Goal: Transaction & Acquisition: Purchase product/service

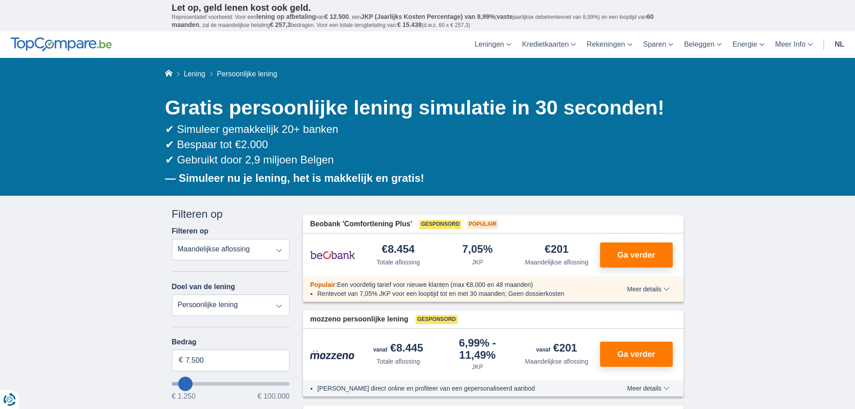
click at [279, 307] on select "Persoonlijke lening Auto Moto / fiets Mobilhome / caravan Renovatie Energie Sch…" at bounding box center [231, 305] width 118 height 22
select select "energySavings"
click at [172, 294] on select "Persoonlijke lening Auto Moto / fiets Mobilhome / caravan Renovatie Energie Sch…" at bounding box center [231, 305] width 118 height 22
type input "15.000"
type input "15250"
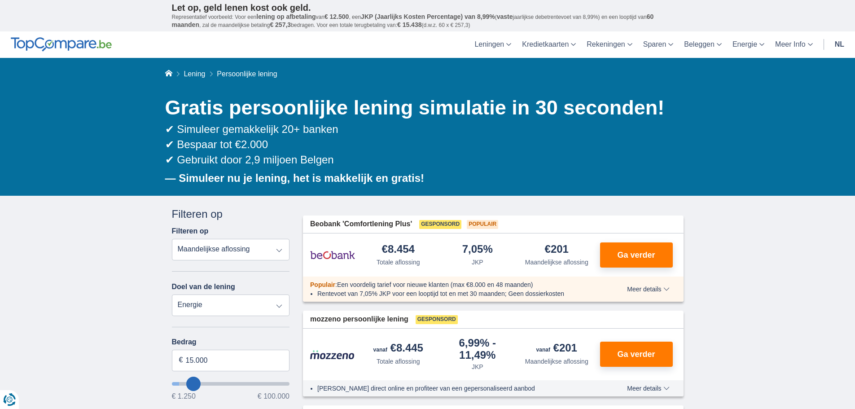
select select "60"
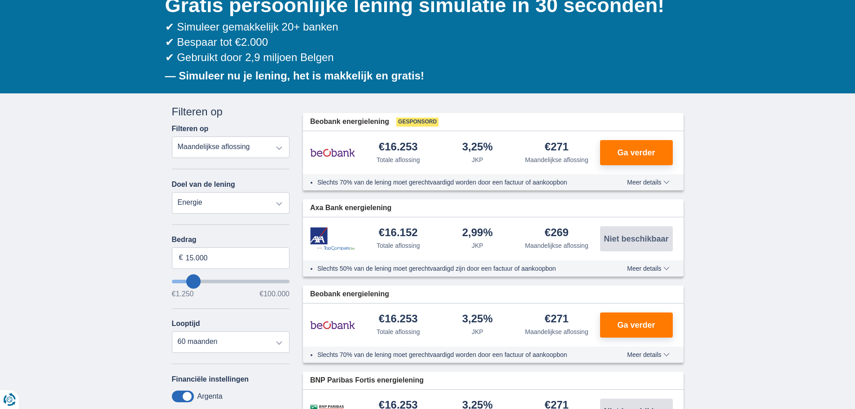
scroll to position [135, 0]
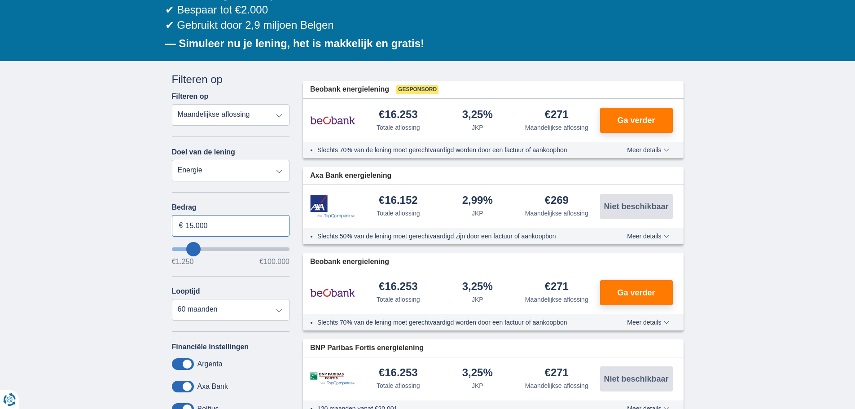
drag, startPoint x: 211, startPoint y: 227, endPoint x: 170, endPoint y: 222, distance: 41.6
click at [170, 222] on div "Annuleren Filters Filteren op Filteren op Totale aflossing JKP Maandelijkse afl…" at bounding box center [230, 285] width 131 height 427
type input "5.000"
type input "5250"
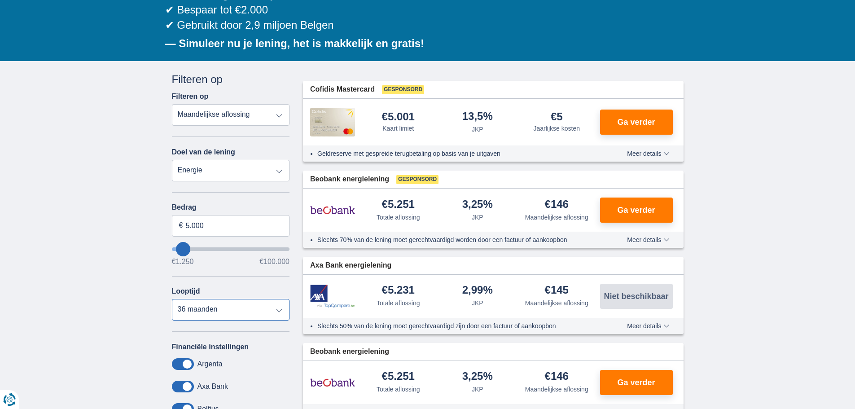
click at [281, 311] on select "12 maanden 18 maanden 24 maanden 30 maanden 36 maanden" at bounding box center [231, 310] width 118 height 22
click at [172, 299] on select "12 maanden 18 maanden 24 maanden 30 maanden 36 maanden" at bounding box center [231, 310] width 118 height 22
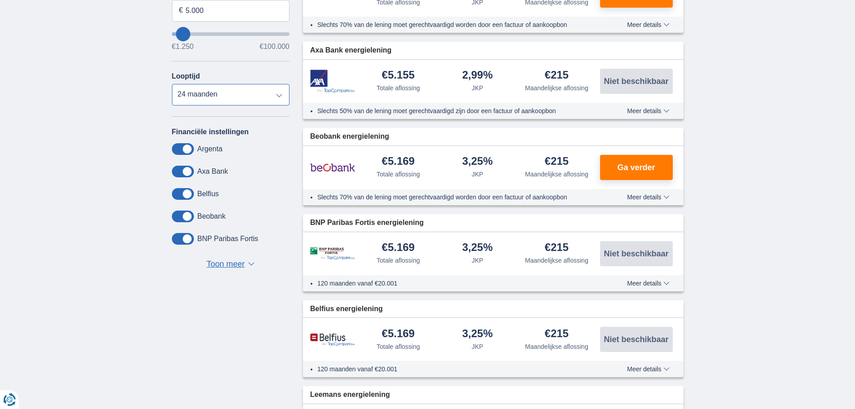
scroll to position [269, 0]
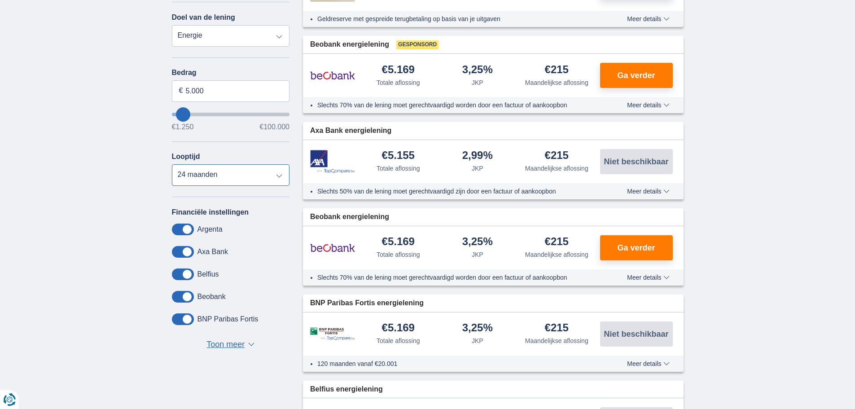
click at [279, 175] on select "12 maanden 18 maanden 24 maanden 30 maanden 36 maanden" at bounding box center [231, 175] width 118 height 22
select select "18"
click at [172, 164] on select "12 maanden 18 maanden 24 maanden 30 maanden 36 maanden" at bounding box center [231, 175] width 118 height 22
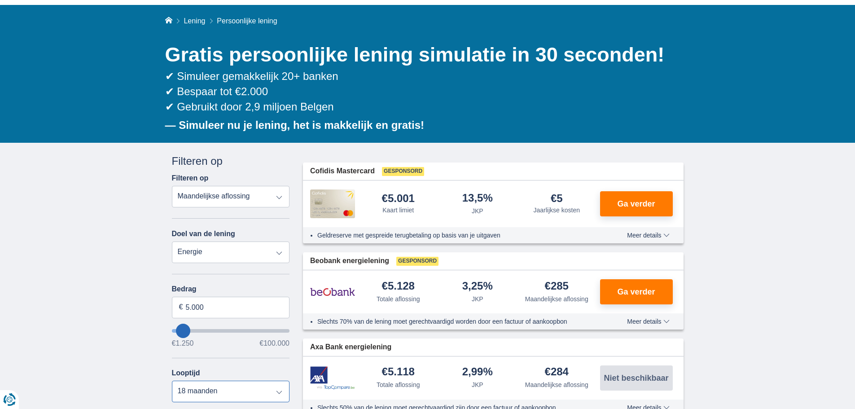
scroll to position [135, 0]
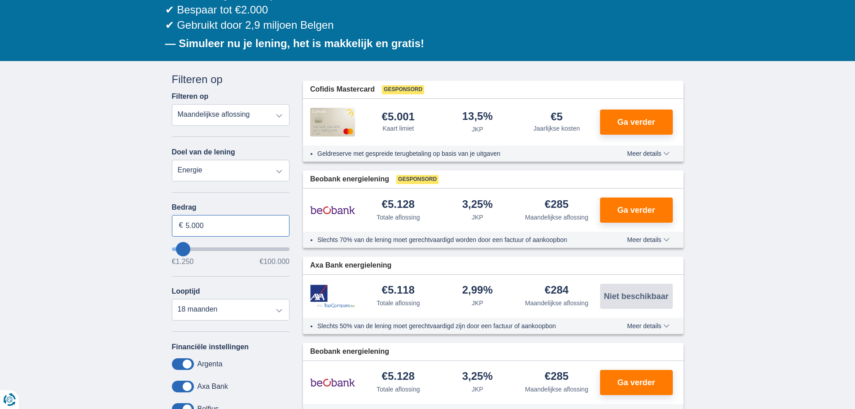
drag, startPoint x: 219, startPoint y: 226, endPoint x: 145, endPoint y: 226, distance: 73.6
type input "4.000"
type input "4250"
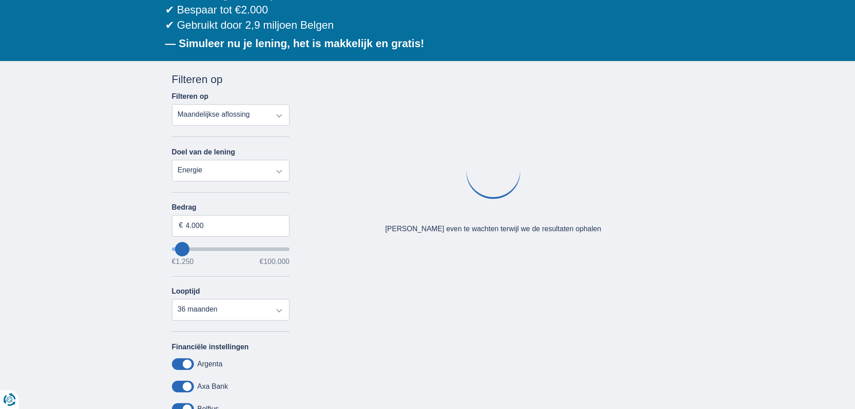
click at [133, 225] on div "× widget.non-eligible-application.title widget.non-eligible-application.text no…" at bounding box center [427, 290] width 855 height 459
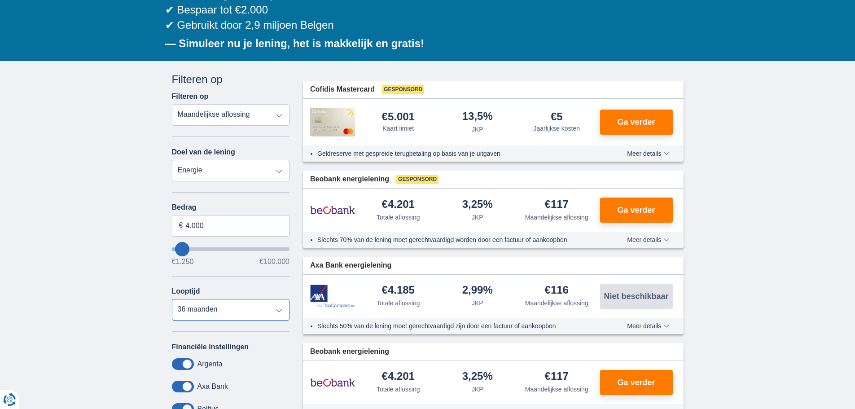
click at [280, 311] on select "12 maanden 18 maanden 24 maanden 30 maanden 36 maanden" at bounding box center [231, 310] width 118 height 22
click at [172, 299] on select "12 maanden 18 maanden 24 maanden 30 maanden 36 maanden" at bounding box center [231, 310] width 118 height 22
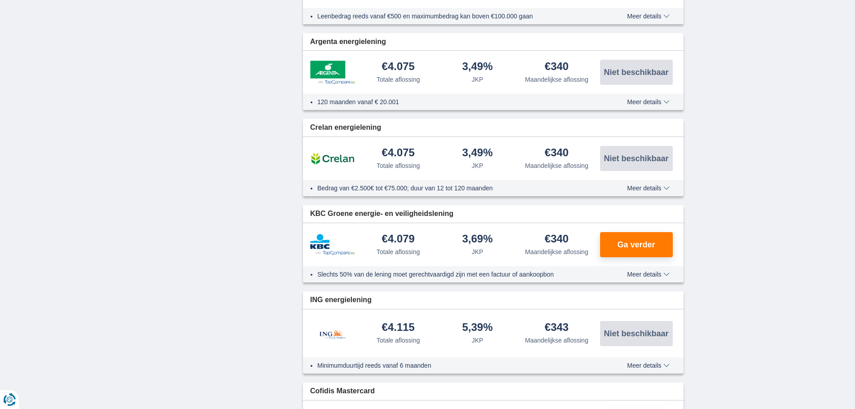
scroll to position [898, 0]
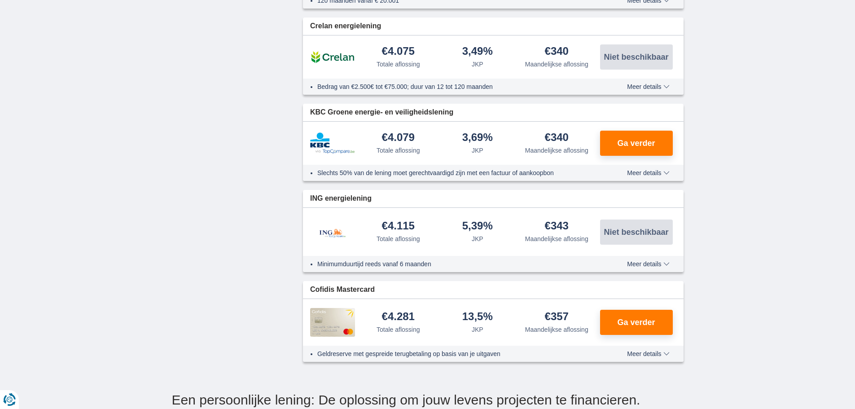
click at [665, 172] on span "Meer details" at bounding box center [648, 173] width 42 height 6
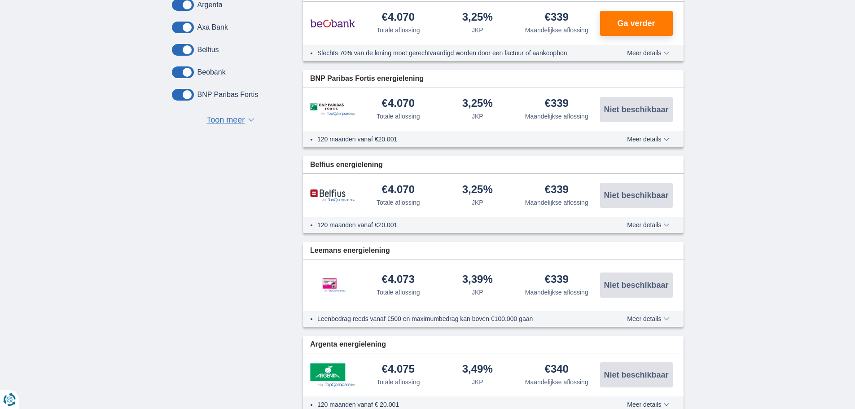
scroll to position [224, 0]
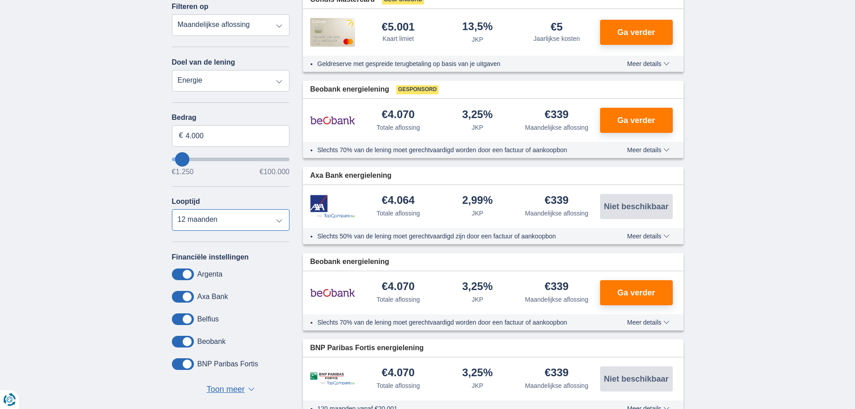
click at [278, 222] on select "12 maanden 18 maanden 24 maanden 30 maanden 36 maanden" at bounding box center [231, 220] width 118 height 22
click at [172, 209] on select "12 maanden 18 maanden 24 maanden 30 maanden 36 maanden" at bounding box center [231, 220] width 118 height 22
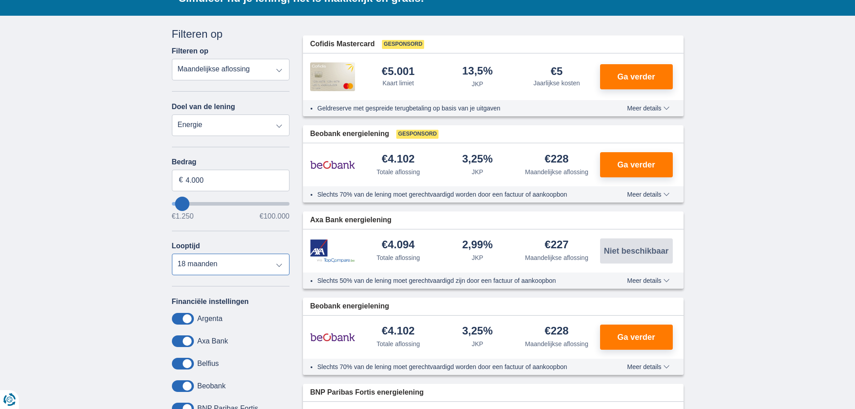
scroll to position [180, 0]
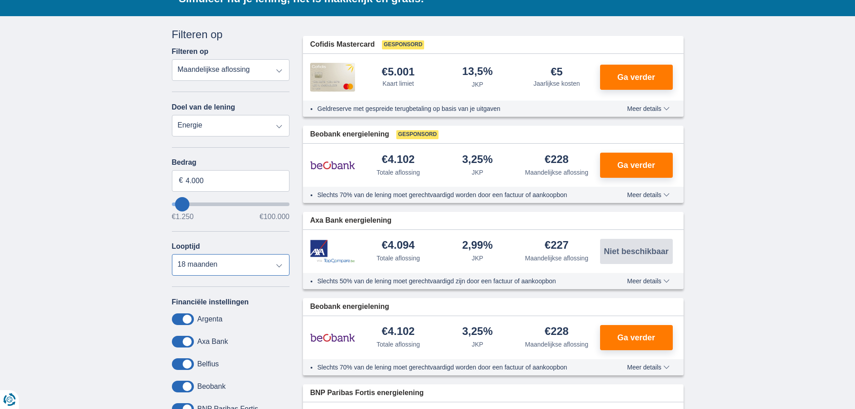
click at [280, 264] on select "12 maanden 18 maanden 24 maanden 30 maanden 36 maanden" at bounding box center [231, 265] width 118 height 22
select select "12"
click at [172, 254] on select "12 maanden 18 maanden 24 maanden 30 maanden 36 maanden" at bounding box center [231, 265] width 118 height 22
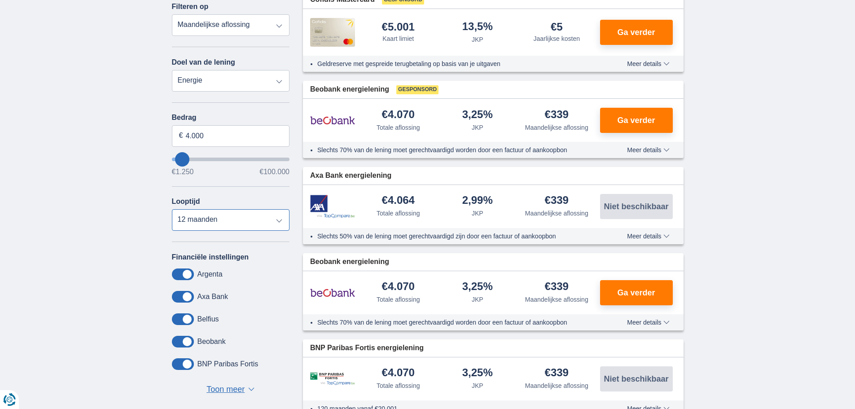
scroll to position [0, 0]
